Goal: Register for event/course

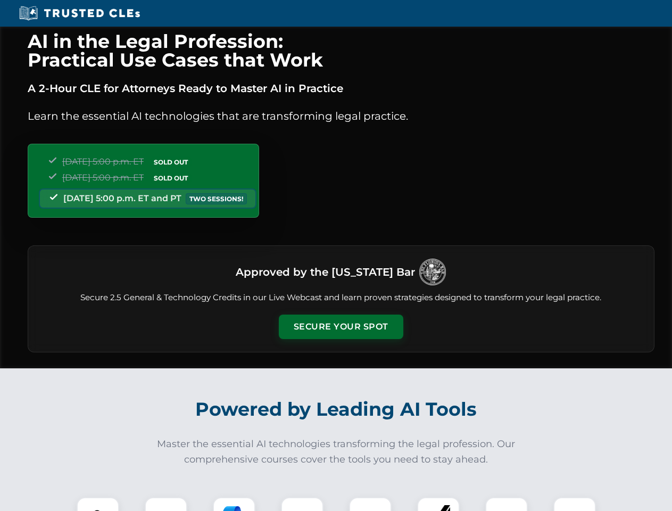
click at [341, 327] on button "Secure Your Spot" at bounding box center [341, 327] width 125 height 24
click at [98, 504] on img at bounding box center [97, 518] width 31 height 31
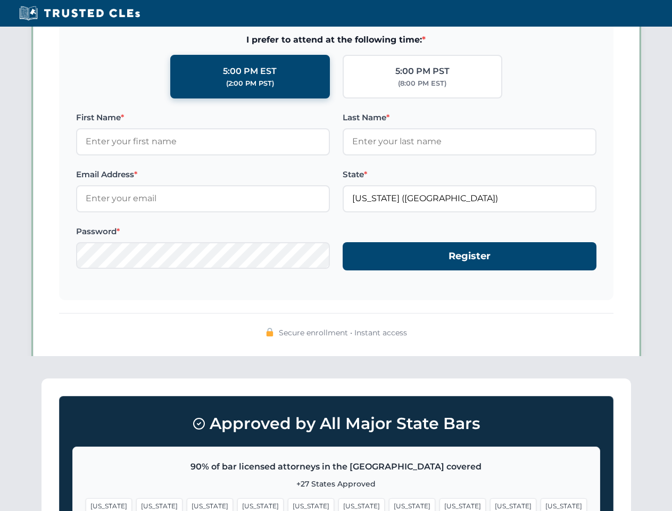
click at [389, 504] on span "[US_STATE]" at bounding box center [412, 505] width 46 height 15
click at [490, 504] on span "[US_STATE]" at bounding box center [513, 505] width 46 height 15
